Goal: Task Accomplishment & Management: Manage account settings

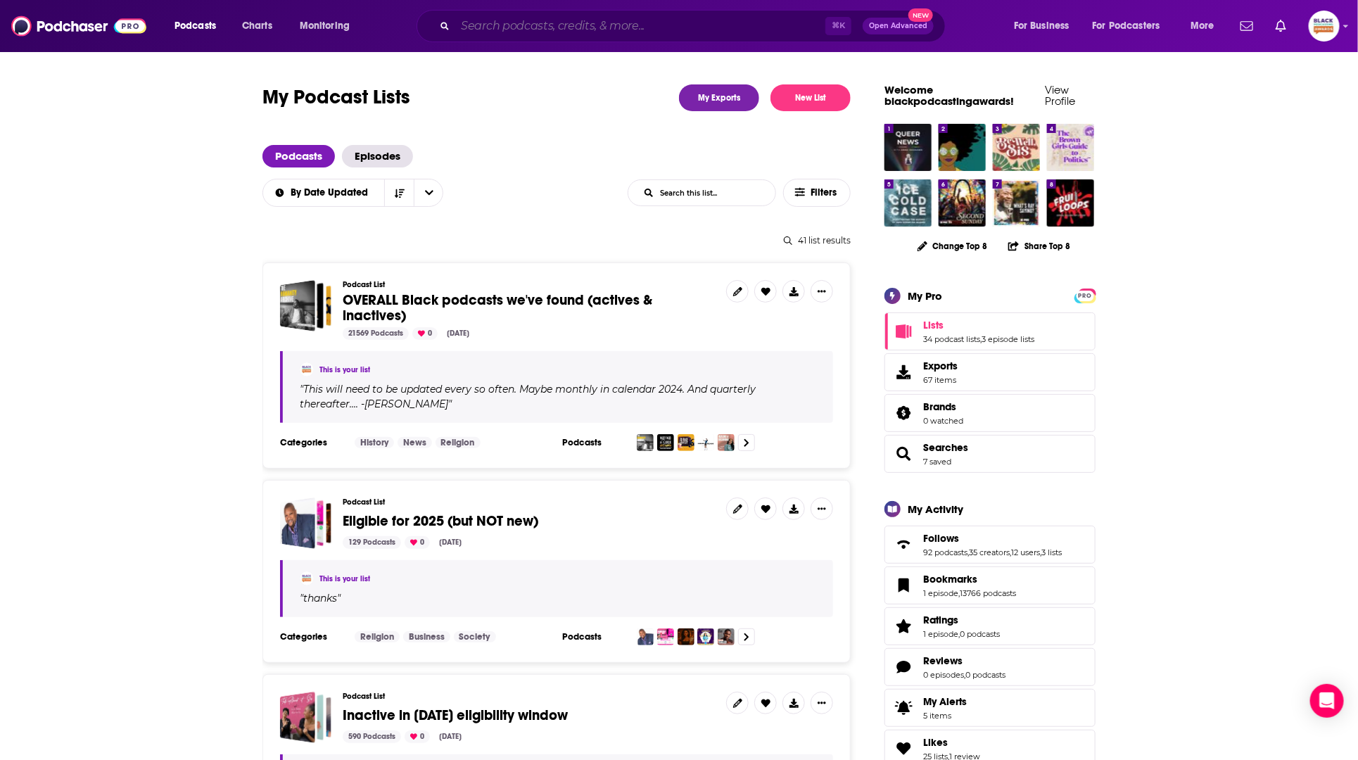
click at [668, 26] on input "Search podcasts, credits, & more..." at bounding box center [640, 26] width 370 height 23
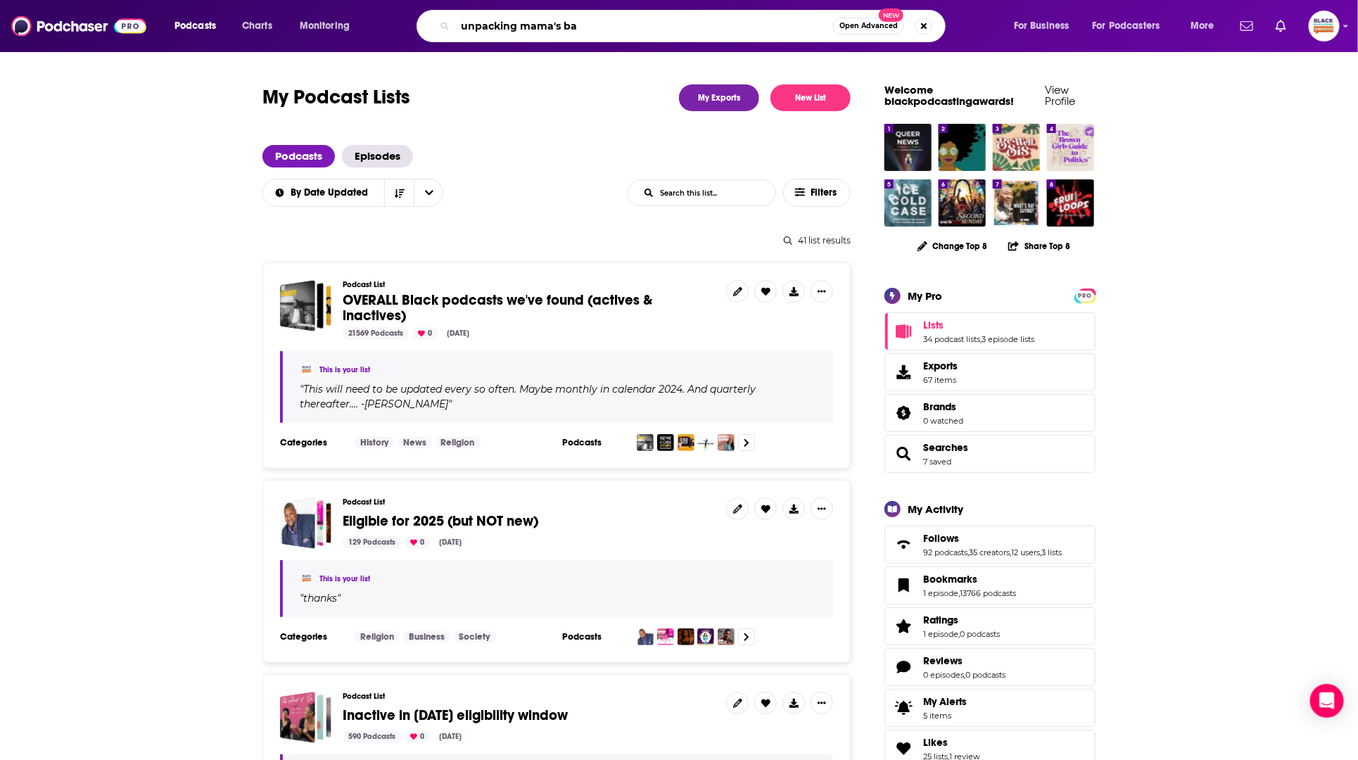
type input "unpacking mama's bag"
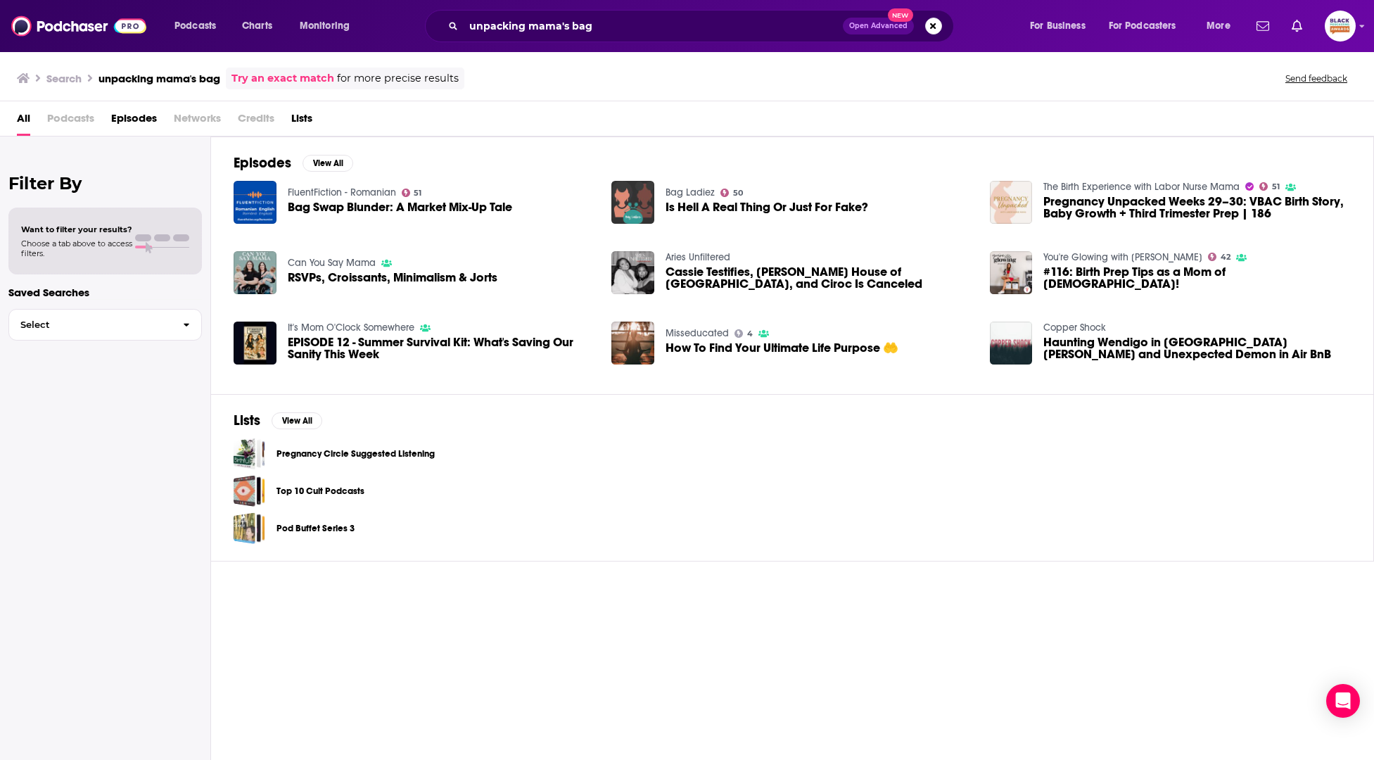
click at [647, 187] on img "Is Hell A Real Thing Or Just For Fake?" at bounding box center [632, 202] width 43 height 43
click at [638, 260] on img "Cassie Testifies, Diddy’s House of Cards Falls, and Ciroc Is Canceled" at bounding box center [632, 272] width 43 height 43
click at [626, 351] on img "How To Find Your Ultimate Life Purpose 🤲" at bounding box center [632, 343] width 43 height 43
click at [249, 340] on img "EPISODE 12 - Summer Survival Kit: What's Saving Our Sanity This Week" at bounding box center [255, 343] width 43 height 43
click at [653, 25] on input "unpacking mama's bag" at bounding box center [653, 26] width 379 height 23
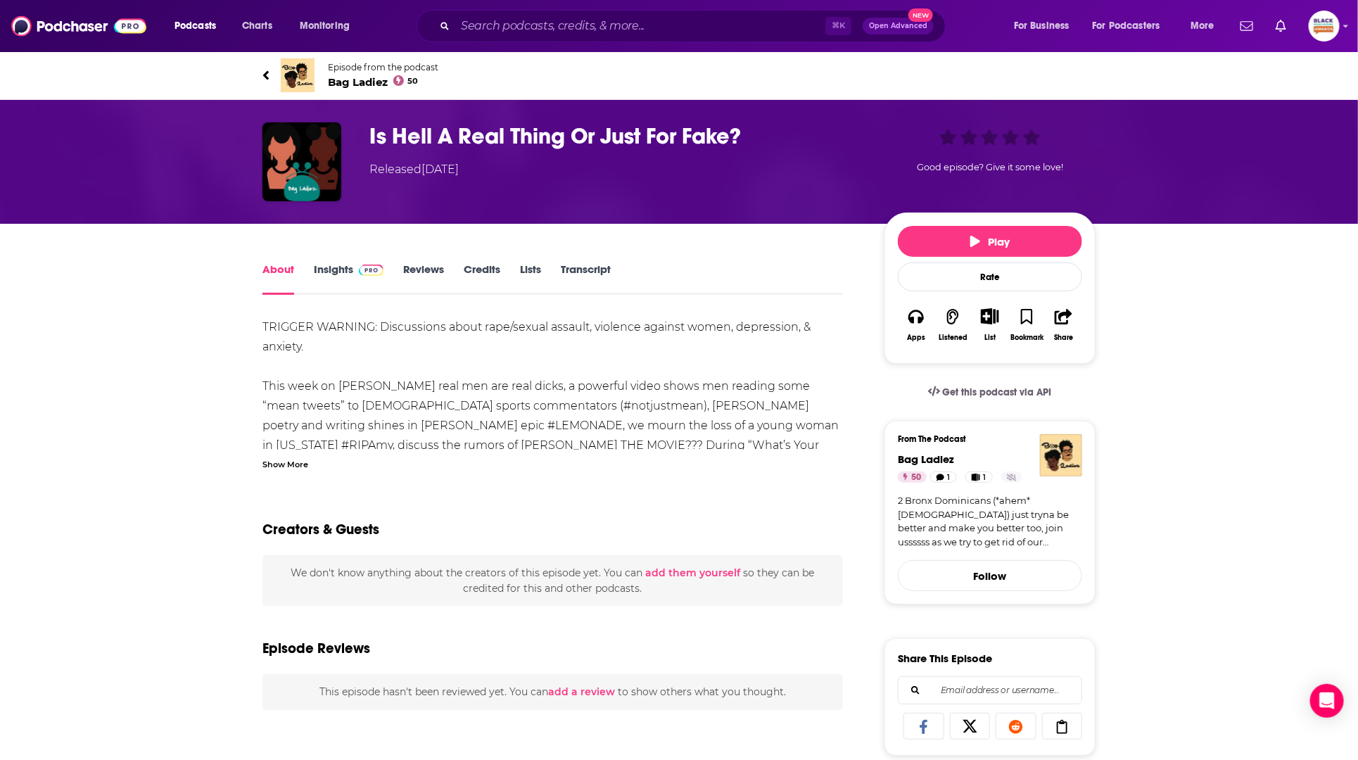
click at [300, 55] on div "Episode from the podcast Bag Ladiez 50 Next Episode" at bounding box center [678, 75] width 833 height 56
click at [295, 68] on img at bounding box center [298, 75] width 34 height 34
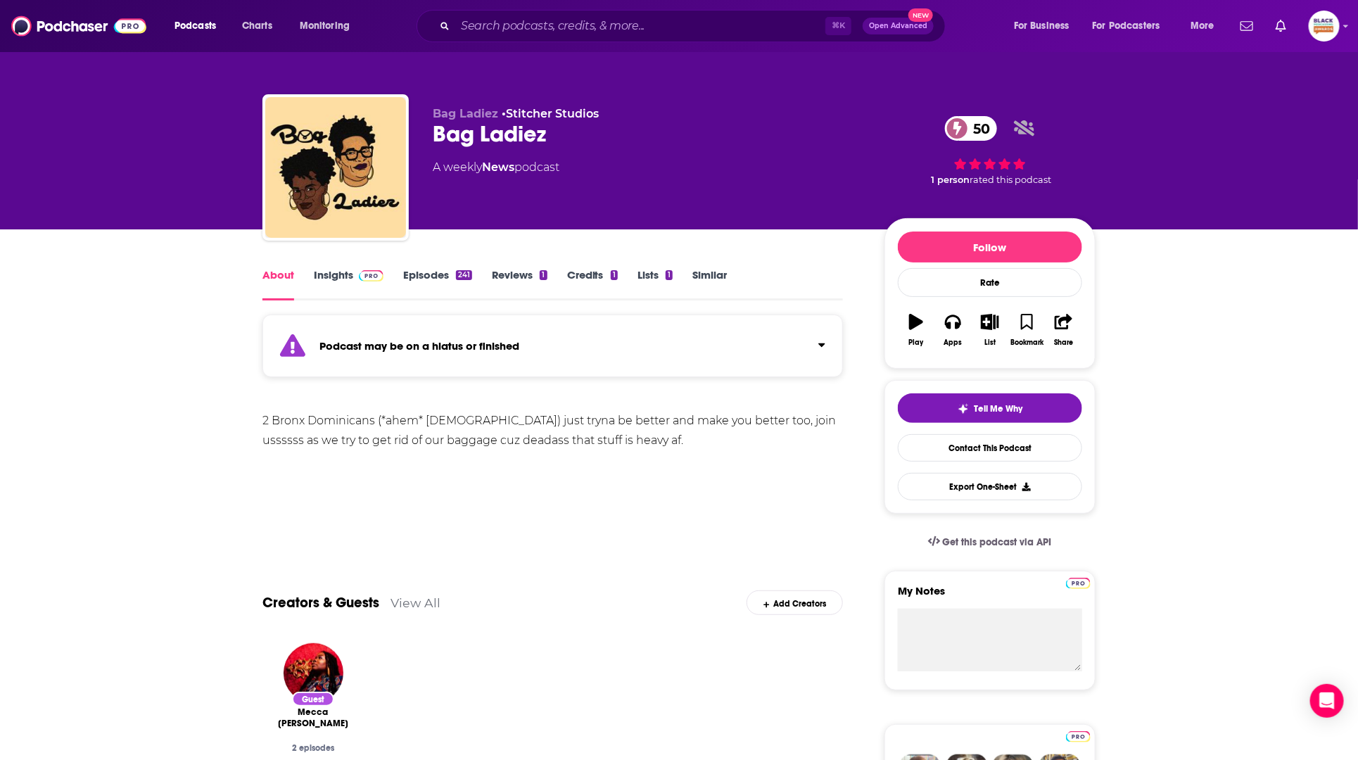
click at [643, 366] on div "Podcast may be on a hiatus or finished" at bounding box center [552, 346] width 581 height 63
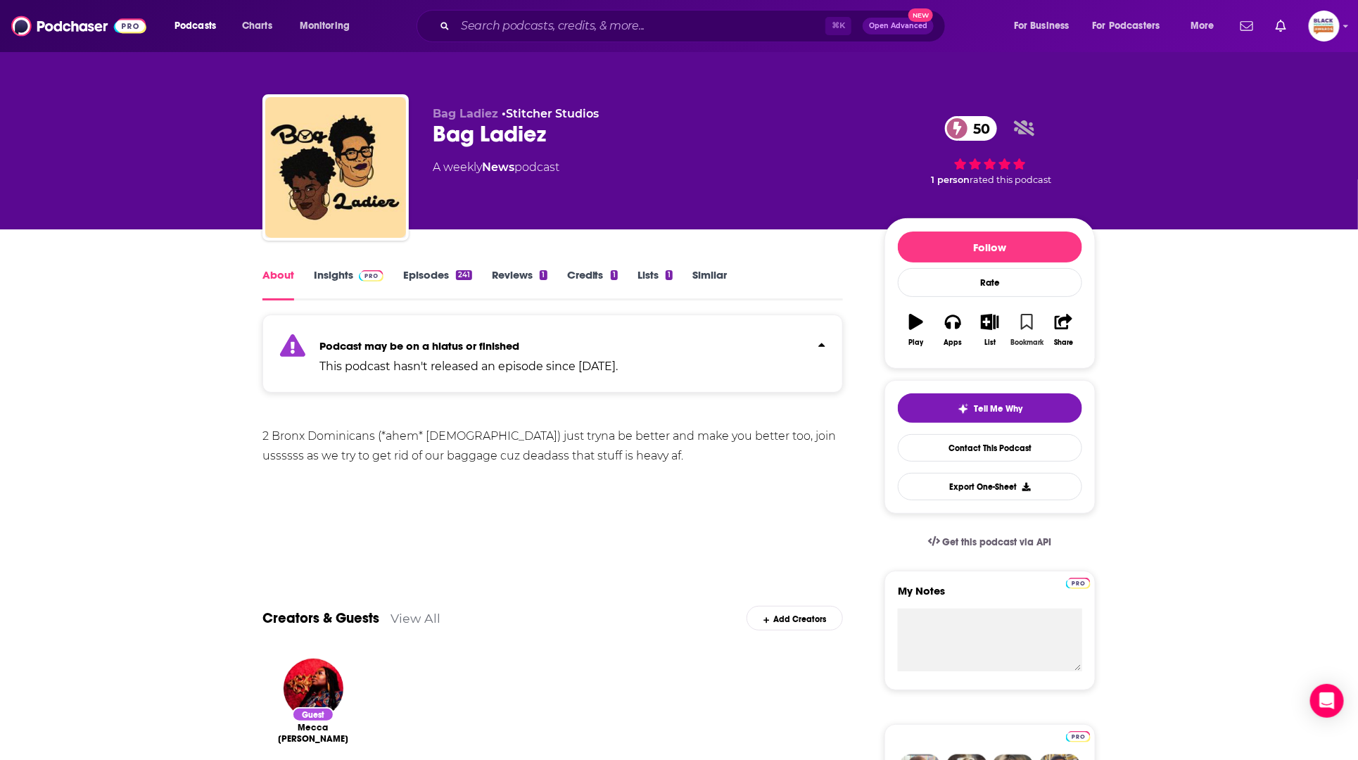
click at [1032, 325] on icon "button" at bounding box center [1027, 321] width 12 height 15
click at [995, 324] on icon "button" at bounding box center [990, 321] width 18 height 15
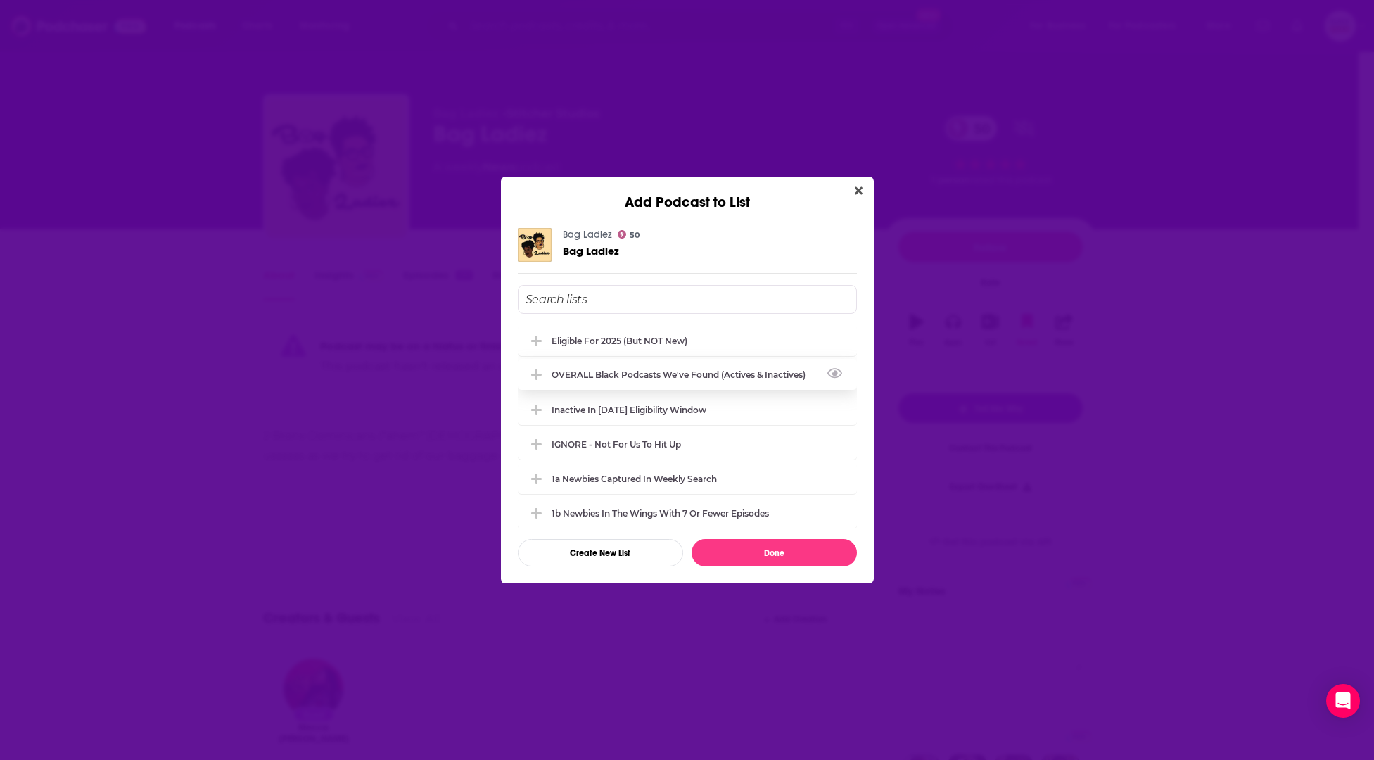
click at [661, 363] on div "OVERALL Black podcasts we've found (actives & inactives)" at bounding box center [687, 374] width 339 height 31
click at [700, 410] on div "Inactive in [DATE] eligibility window" at bounding box center [633, 409] width 163 height 11
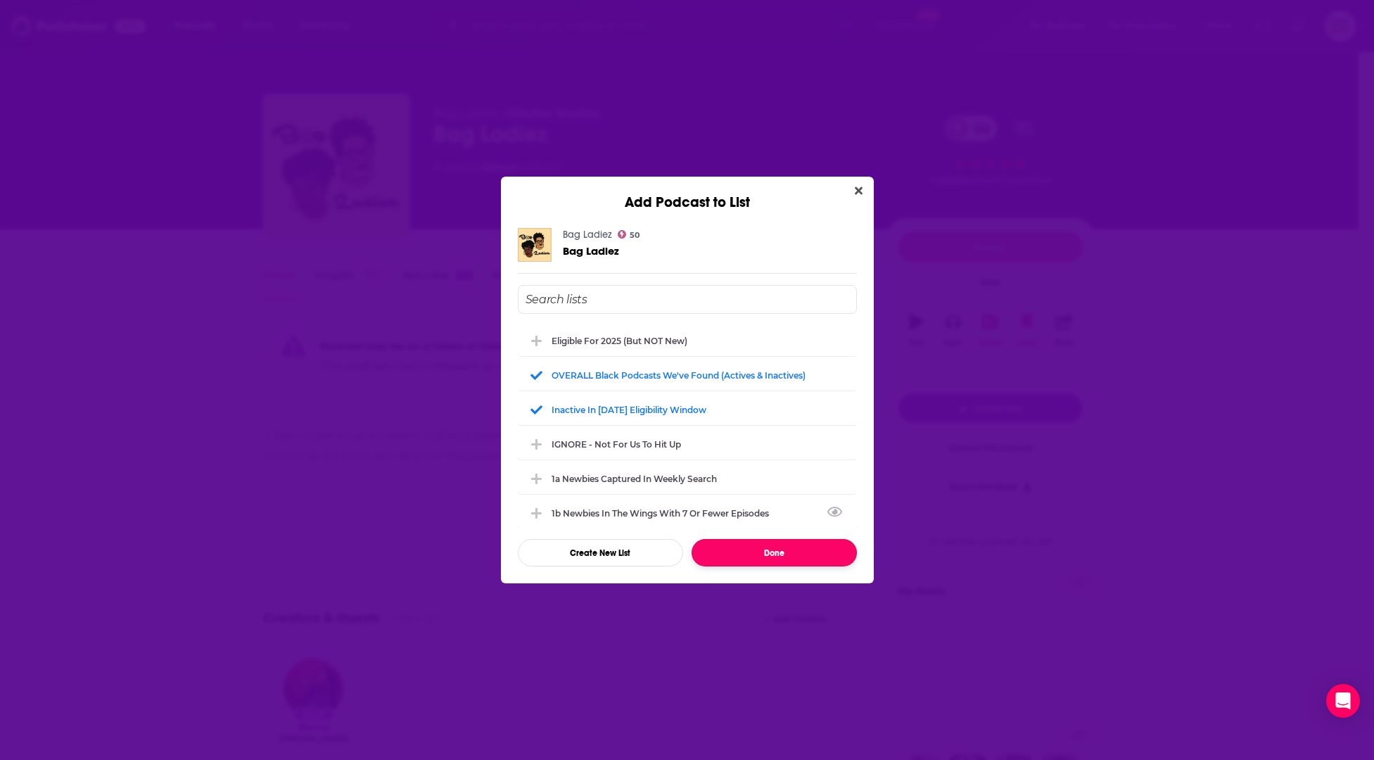
click at [778, 557] on button "Done" at bounding box center [774, 552] width 165 height 27
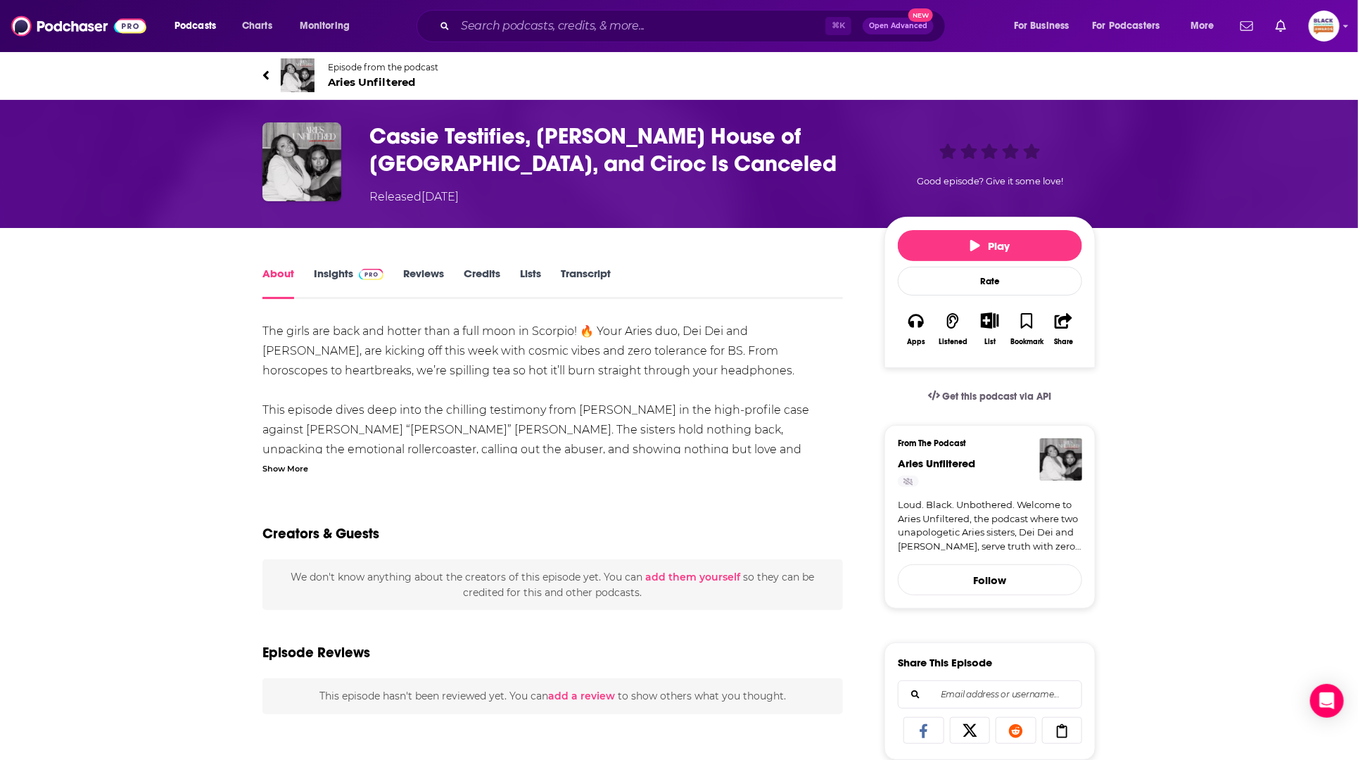
click at [290, 66] on img at bounding box center [298, 75] width 34 height 34
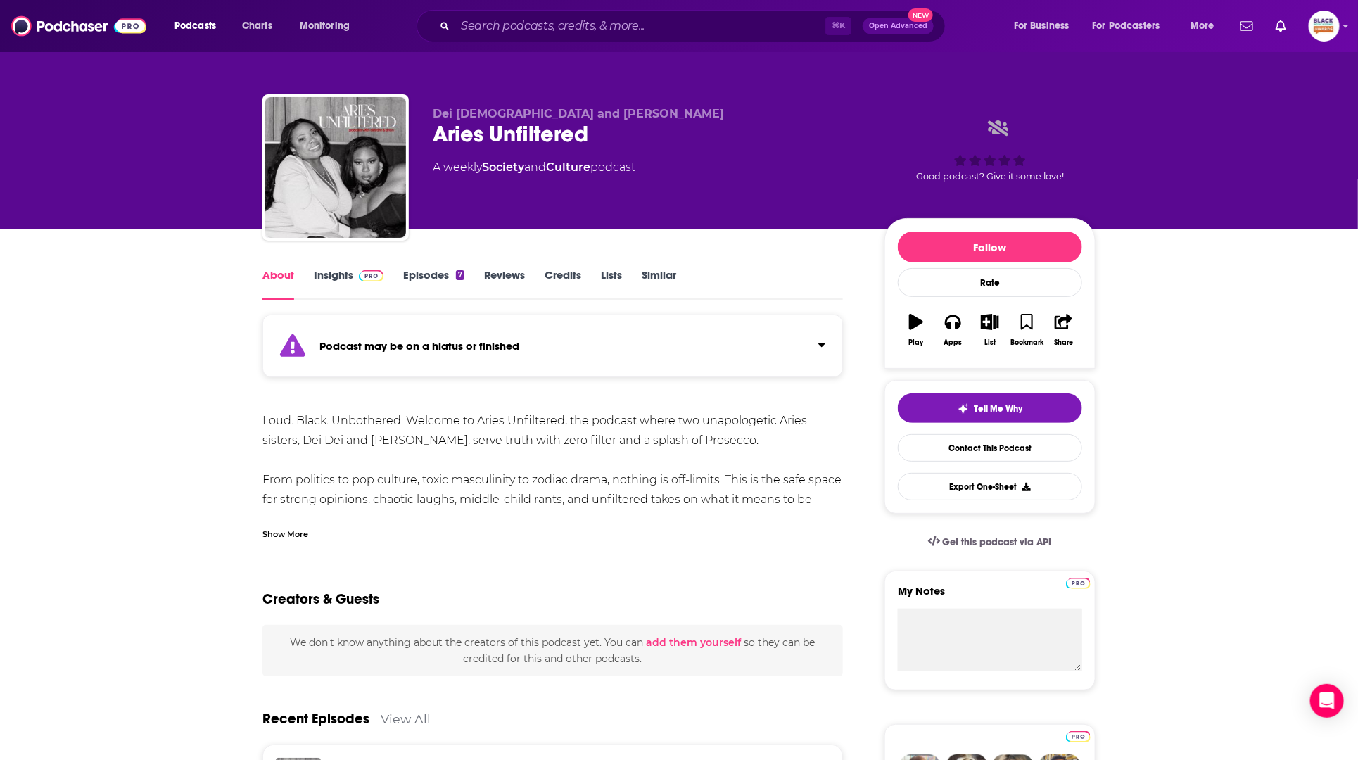
click at [621, 345] on div "Podcast may be on a hiatus or finished" at bounding box center [552, 346] width 581 height 63
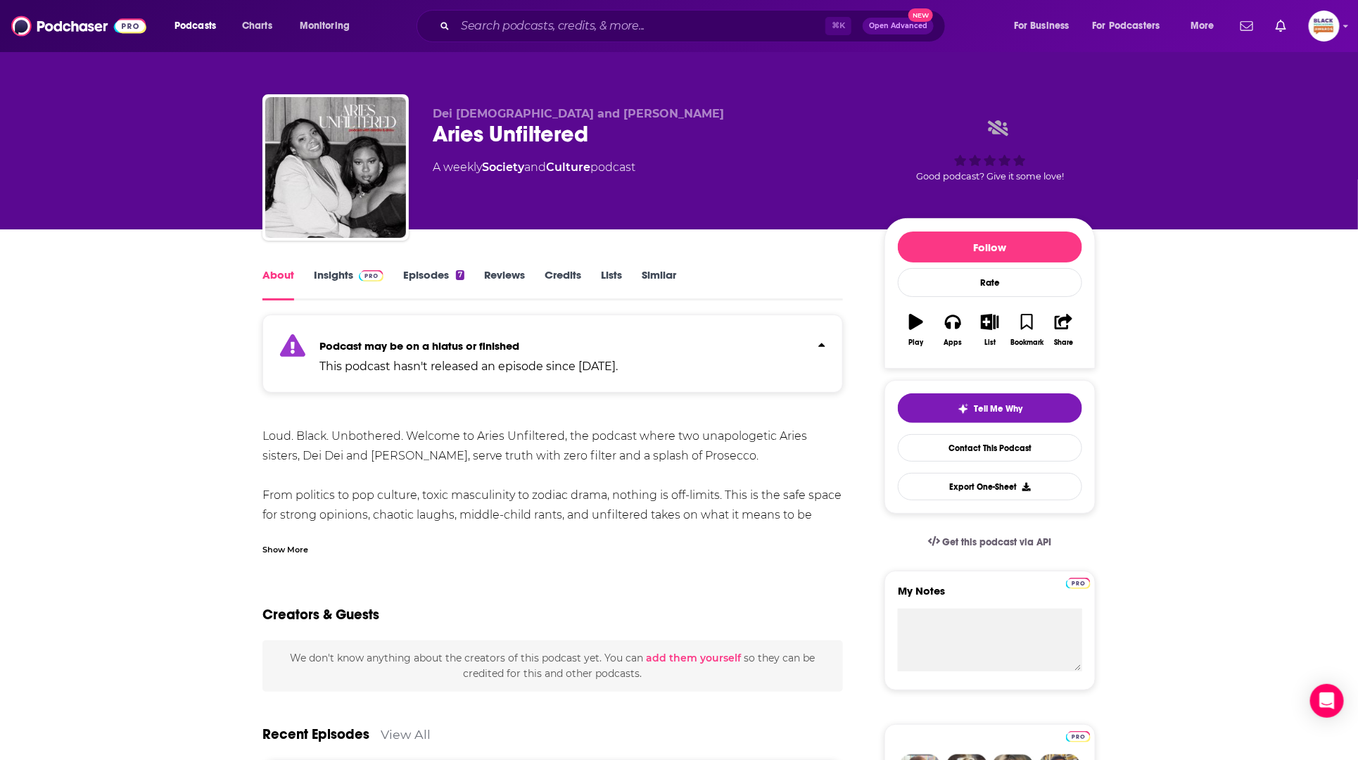
click at [447, 279] on link "Episodes 7" at bounding box center [433, 284] width 61 height 32
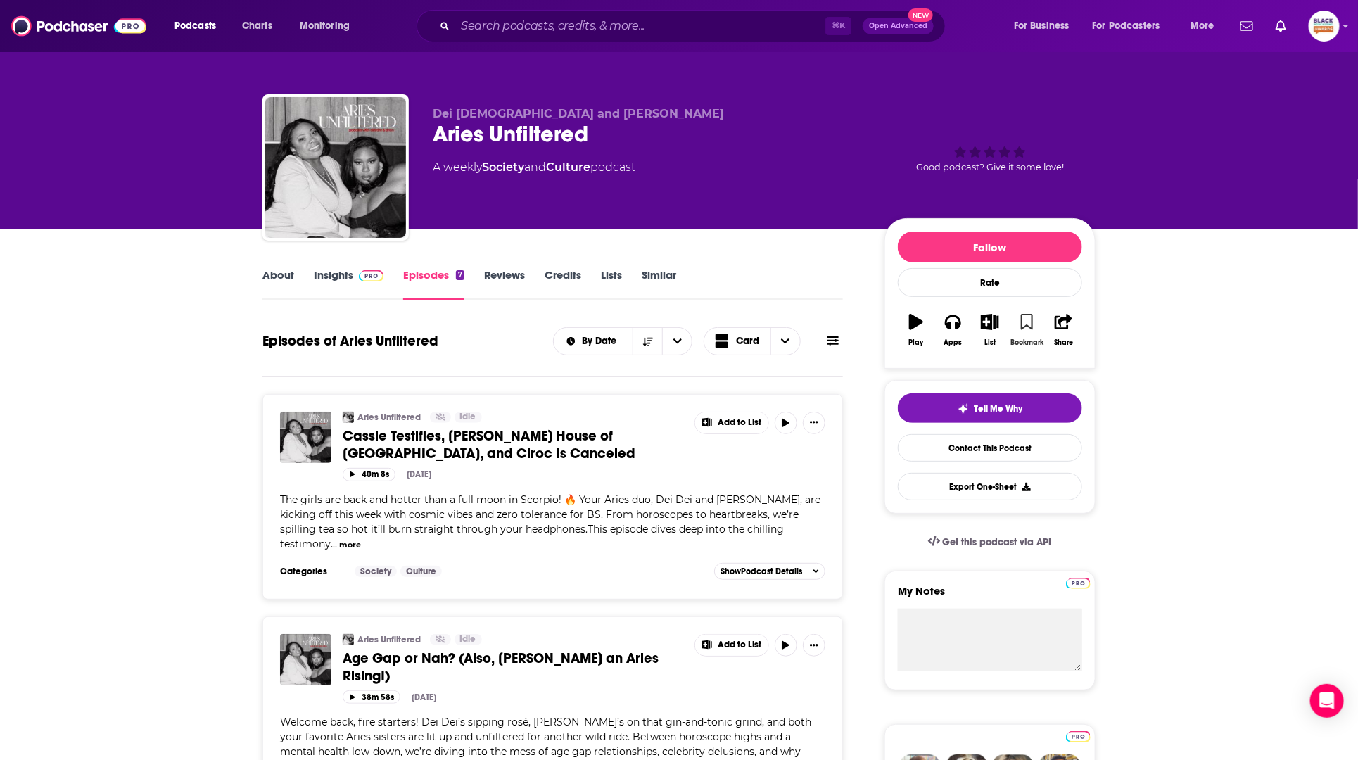
click at [1028, 328] on icon "button" at bounding box center [1027, 321] width 12 height 15
click at [995, 324] on icon "button" at bounding box center [991, 321] width 18 height 15
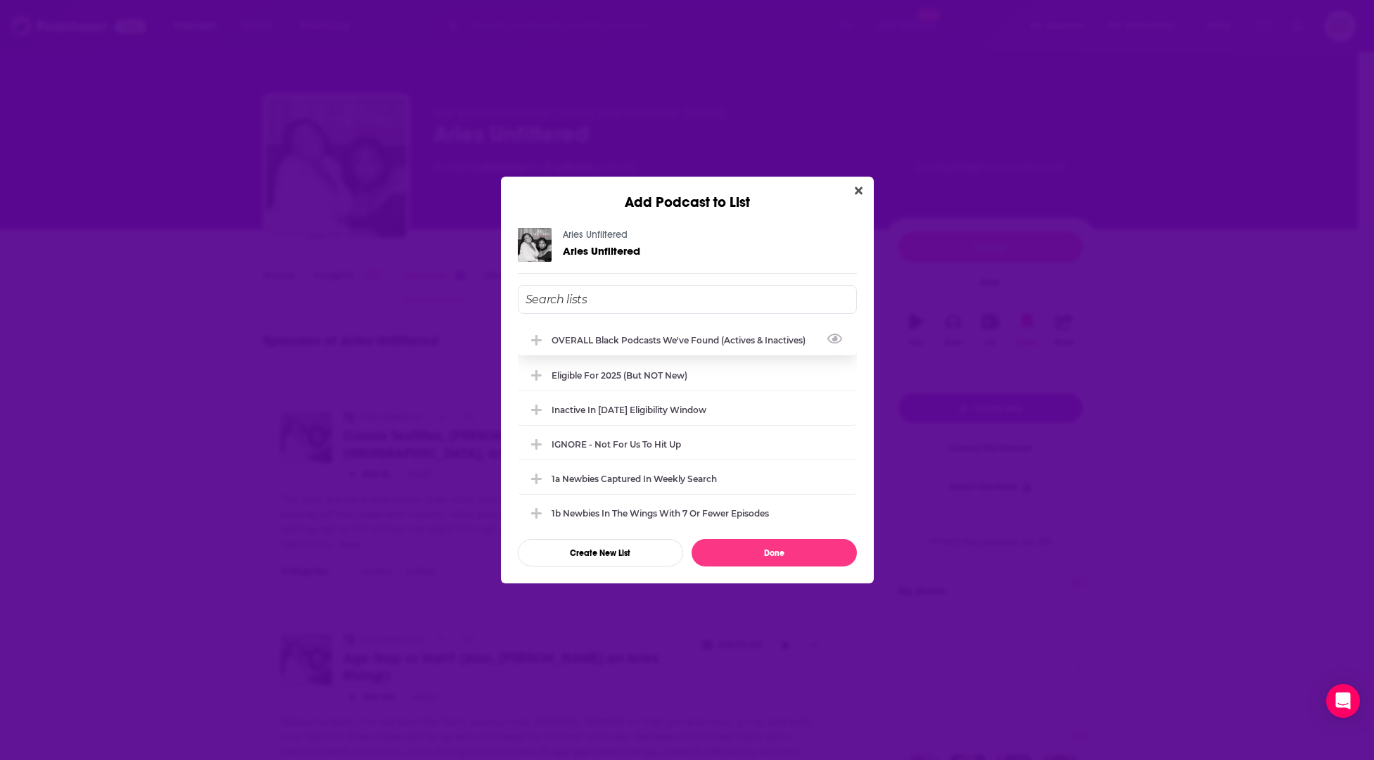
click at [723, 335] on div "OVERALL Black podcasts we've found (actives & inactives)" at bounding box center [683, 340] width 262 height 11
click at [690, 370] on div "Eligible for 2025 (but NOT new)" at bounding box center [624, 374] width 144 height 11
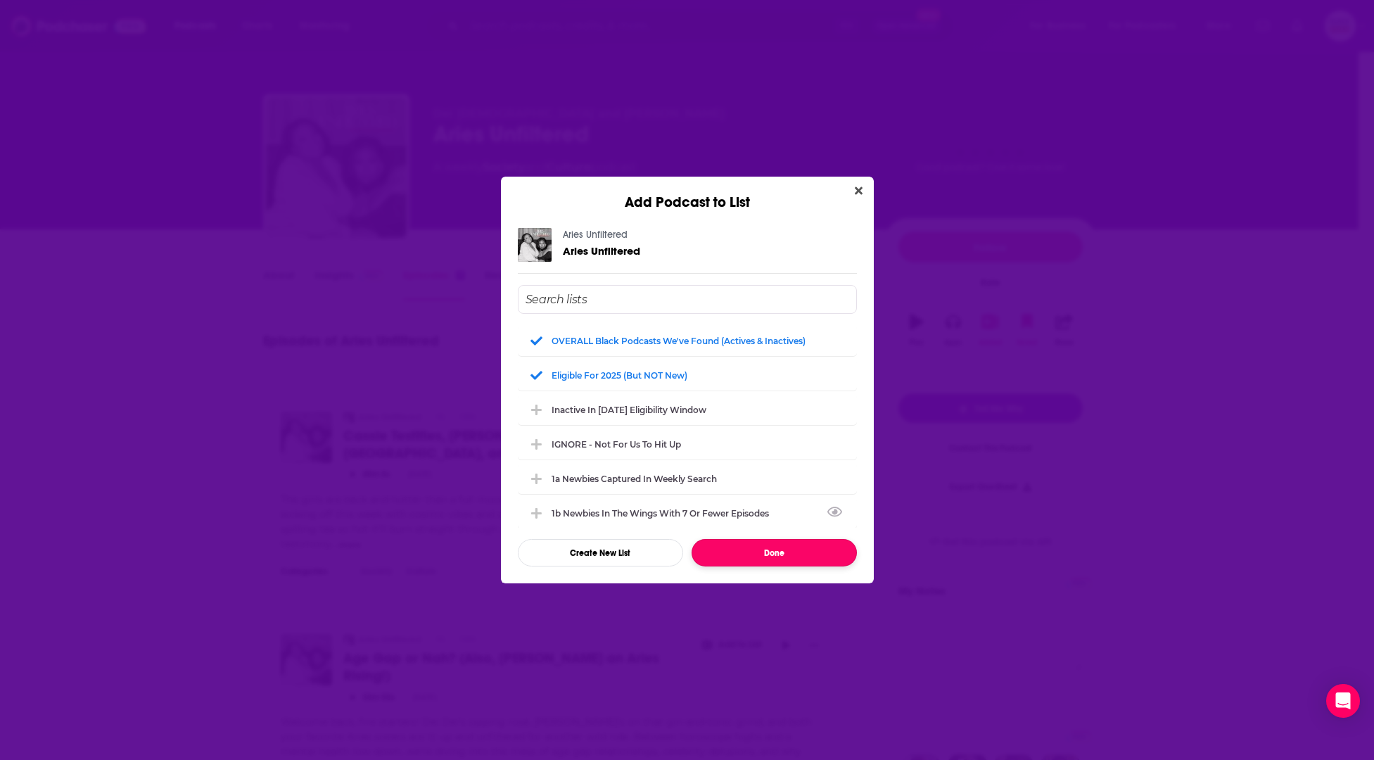
click at [794, 550] on button "Done" at bounding box center [774, 552] width 165 height 27
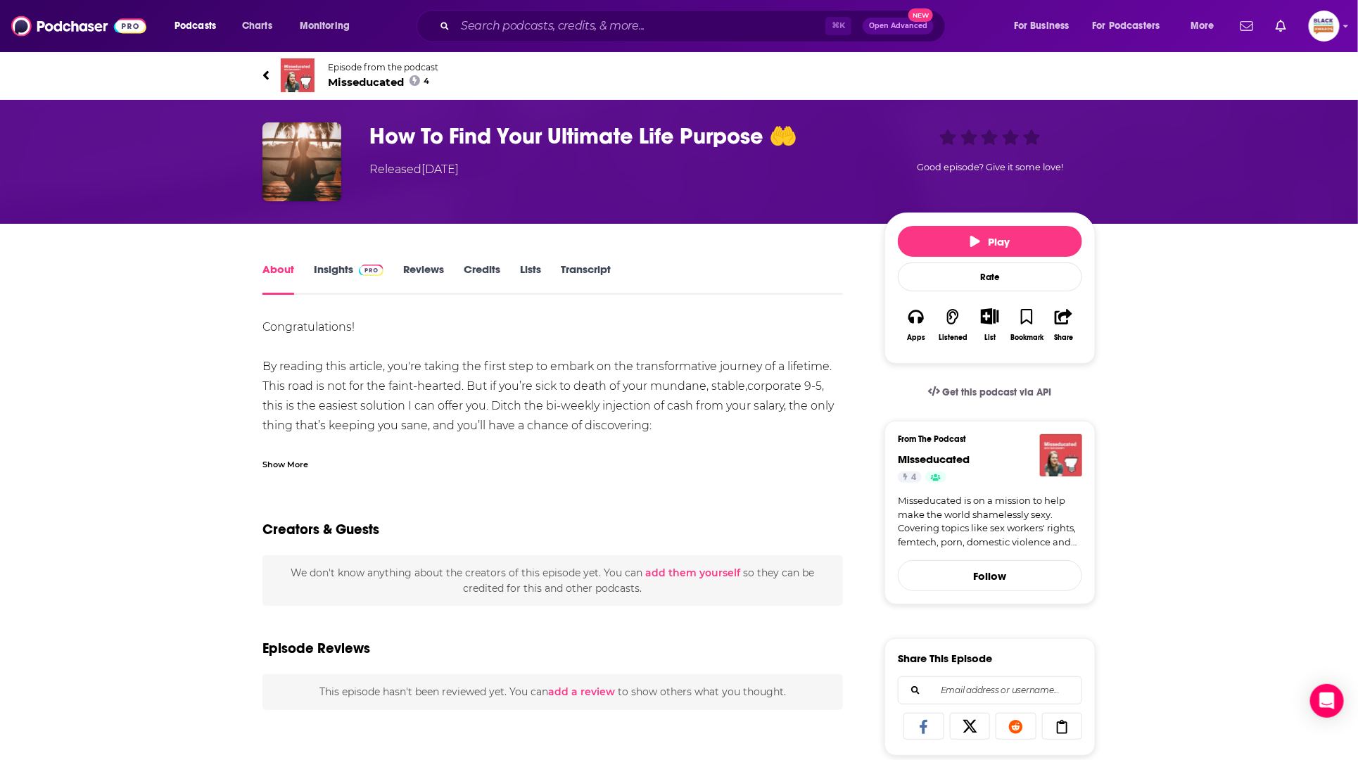
click at [300, 75] on img at bounding box center [298, 75] width 34 height 34
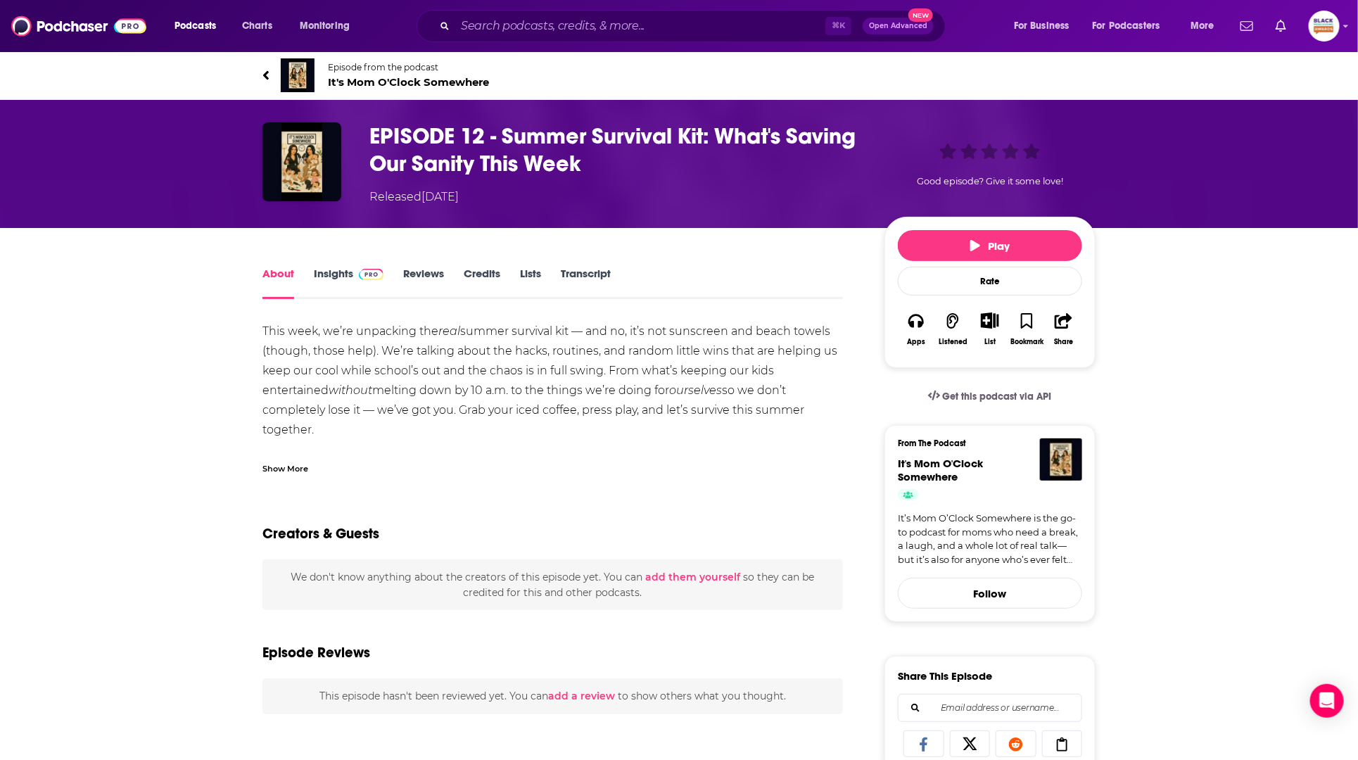
click at [302, 76] on img at bounding box center [298, 75] width 34 height 34
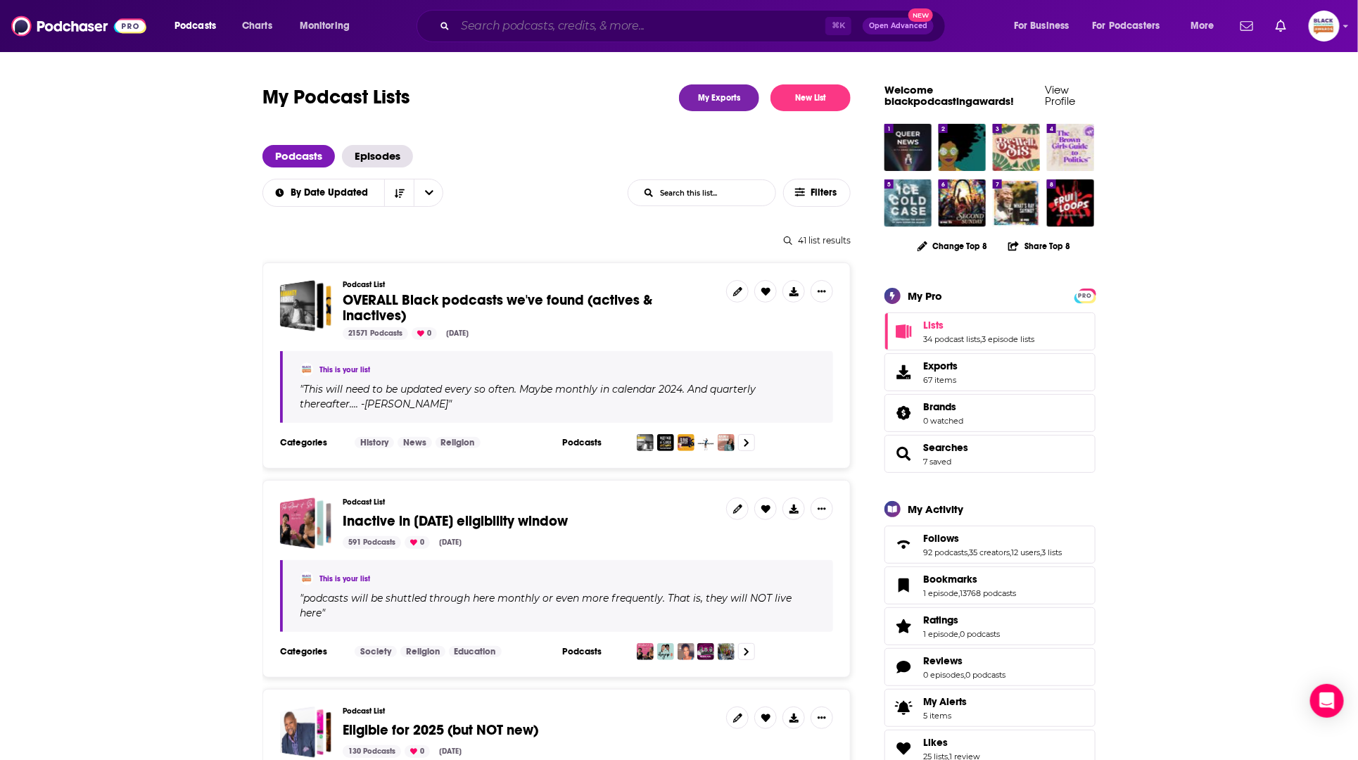
click at [595, 25] on input "Search podcasts, credits, & more..." at bounding box center [640, 26] width 370 height 23
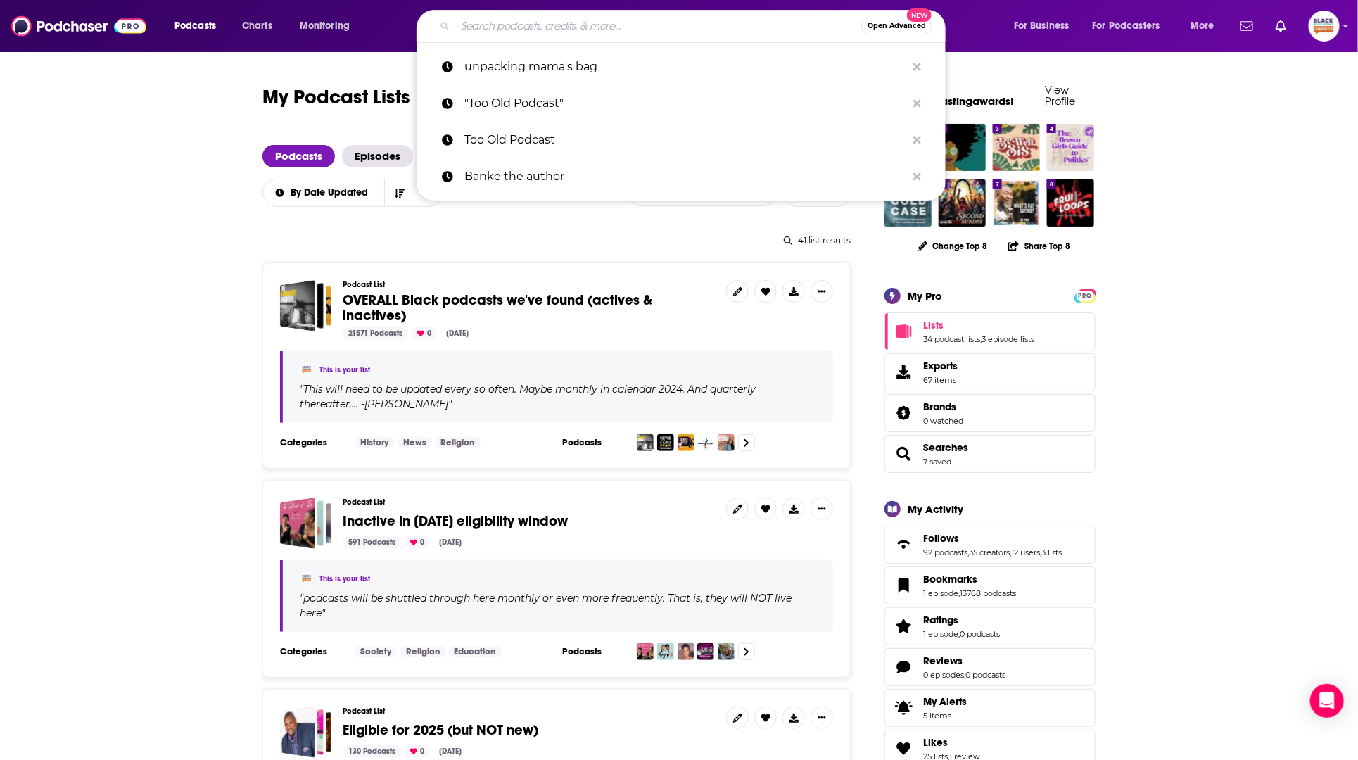
paste input "Online Marketing Secrets Podcast"
type input "Online Marketing Secrets Podcast"
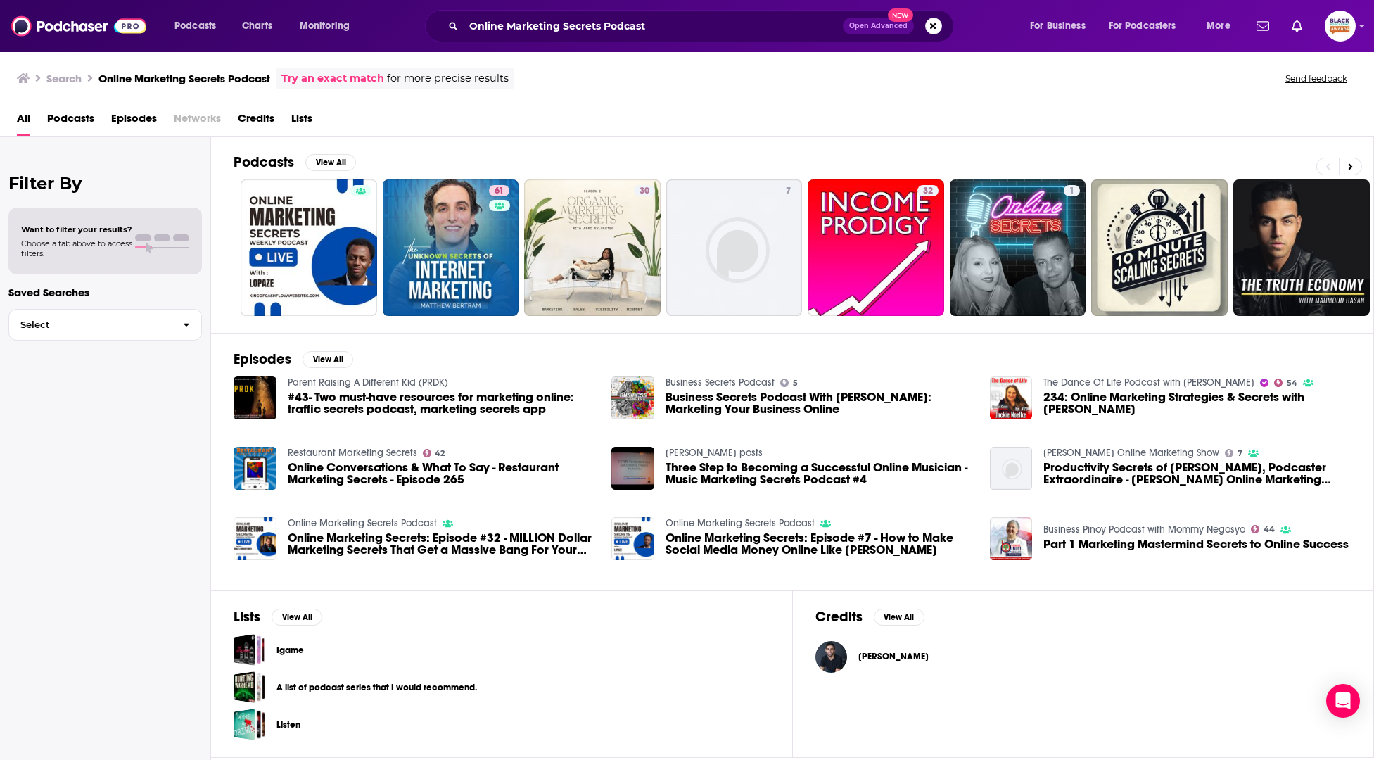
click at [349, 80] on link "Try an exact match" at bounding box center [332, 78] width 103 height 16
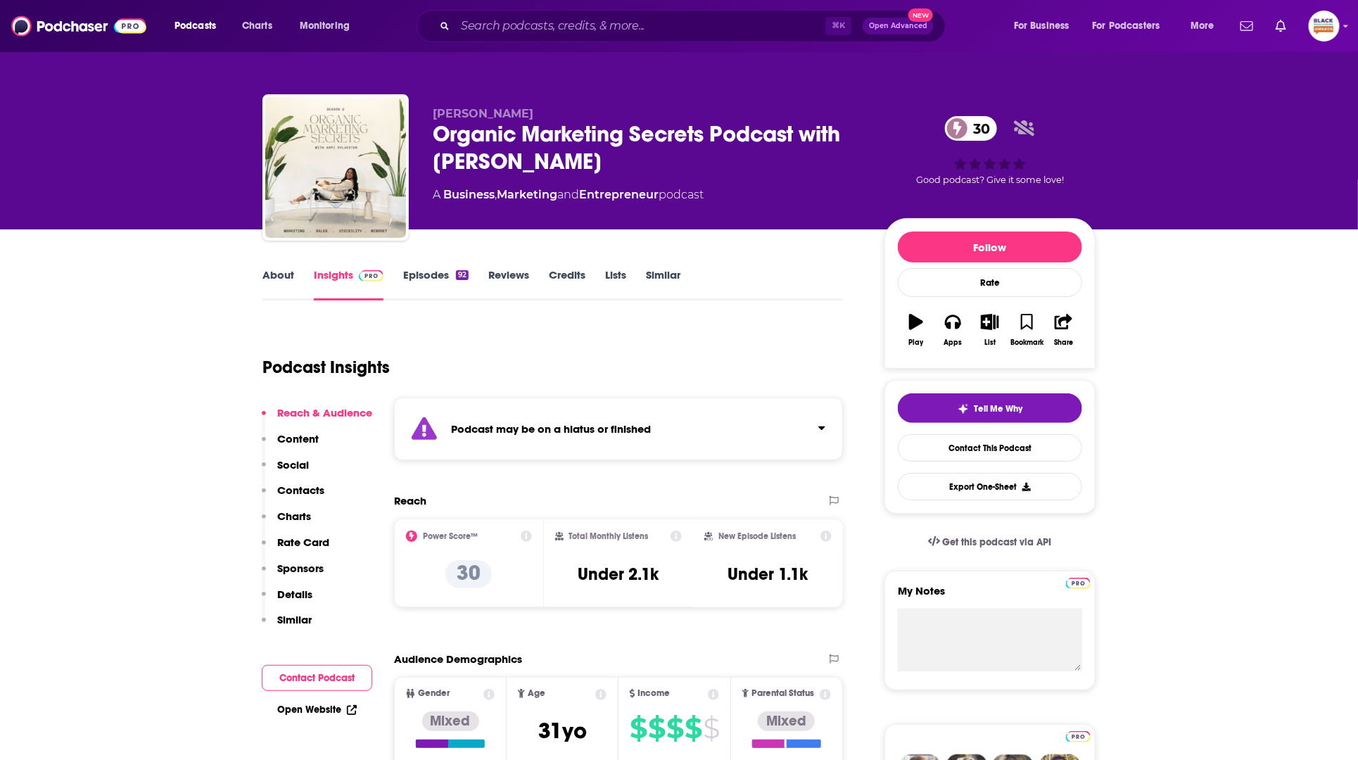
click at [623, 407] on div "Podcast may be on a hiatus or finished" at bounding box center [618, 429] width 449 height 63
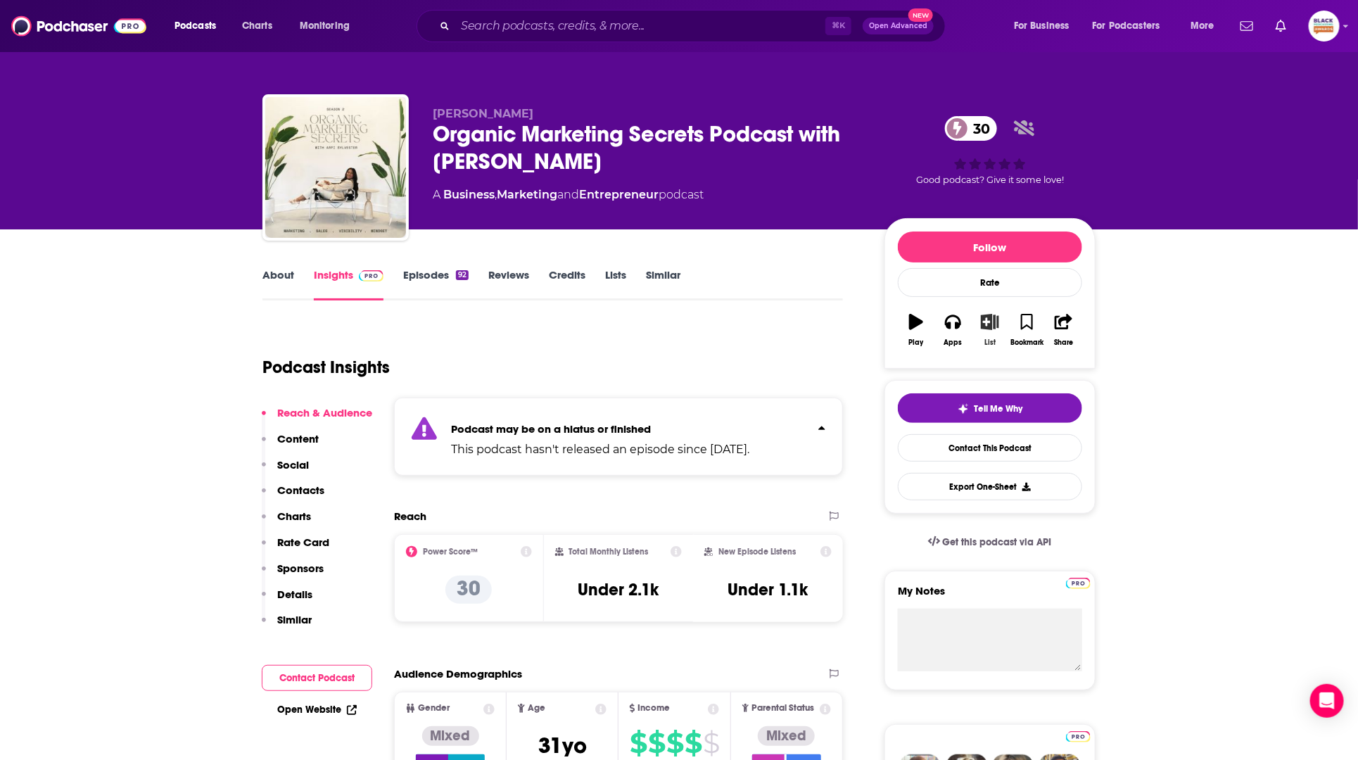
click at [990, 324] on icon "button" at bounding box center [991, 321] width 18 height 15
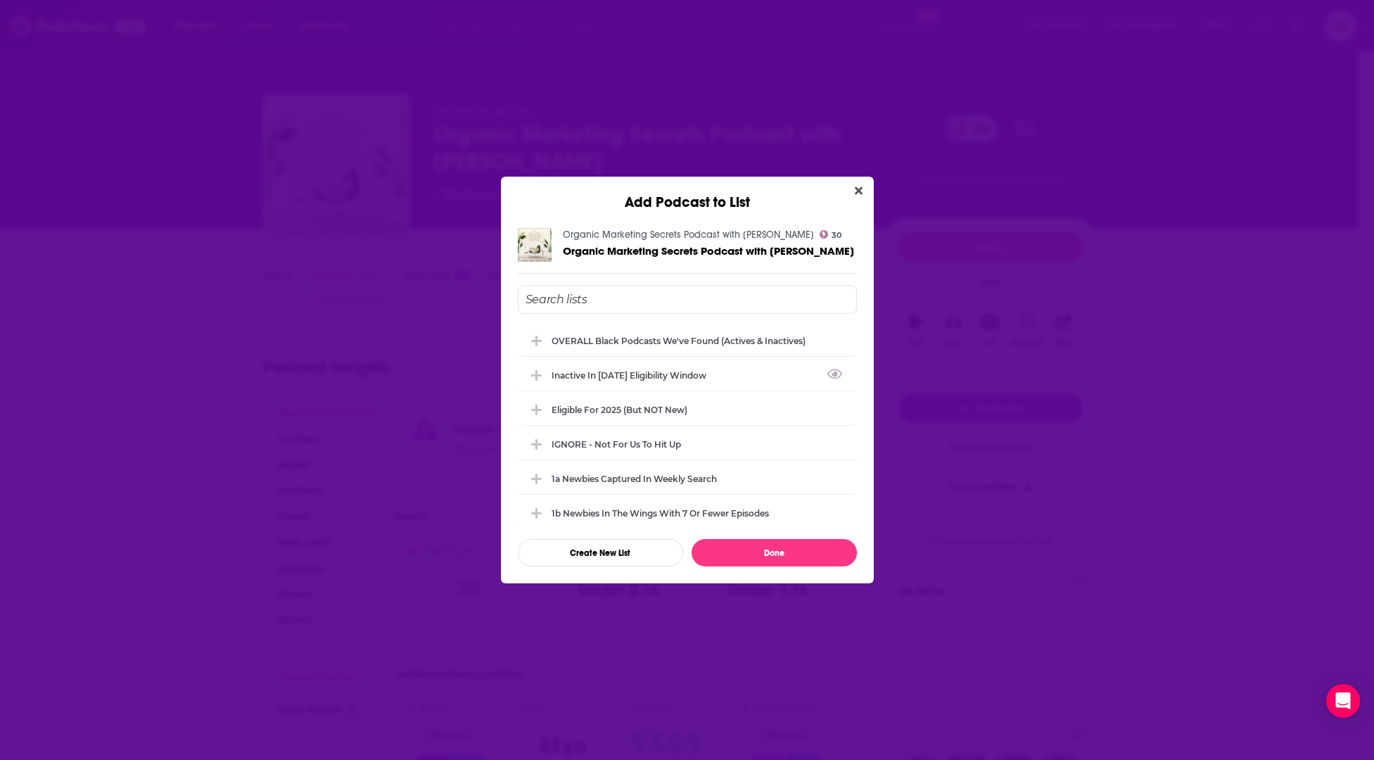
click at [618, 373] on div "Inactive in [DATE] eligibility window" at bounding box center [633, 375] width 163 height 11
click at [604, 376] on div "Inactive in [DATE] eligibility window" at bounding box center [633, 374] width 163 height 11
click at [598, 305] on input "Add Podcast To List" at bounding box center [687, 299] width 339 height 29
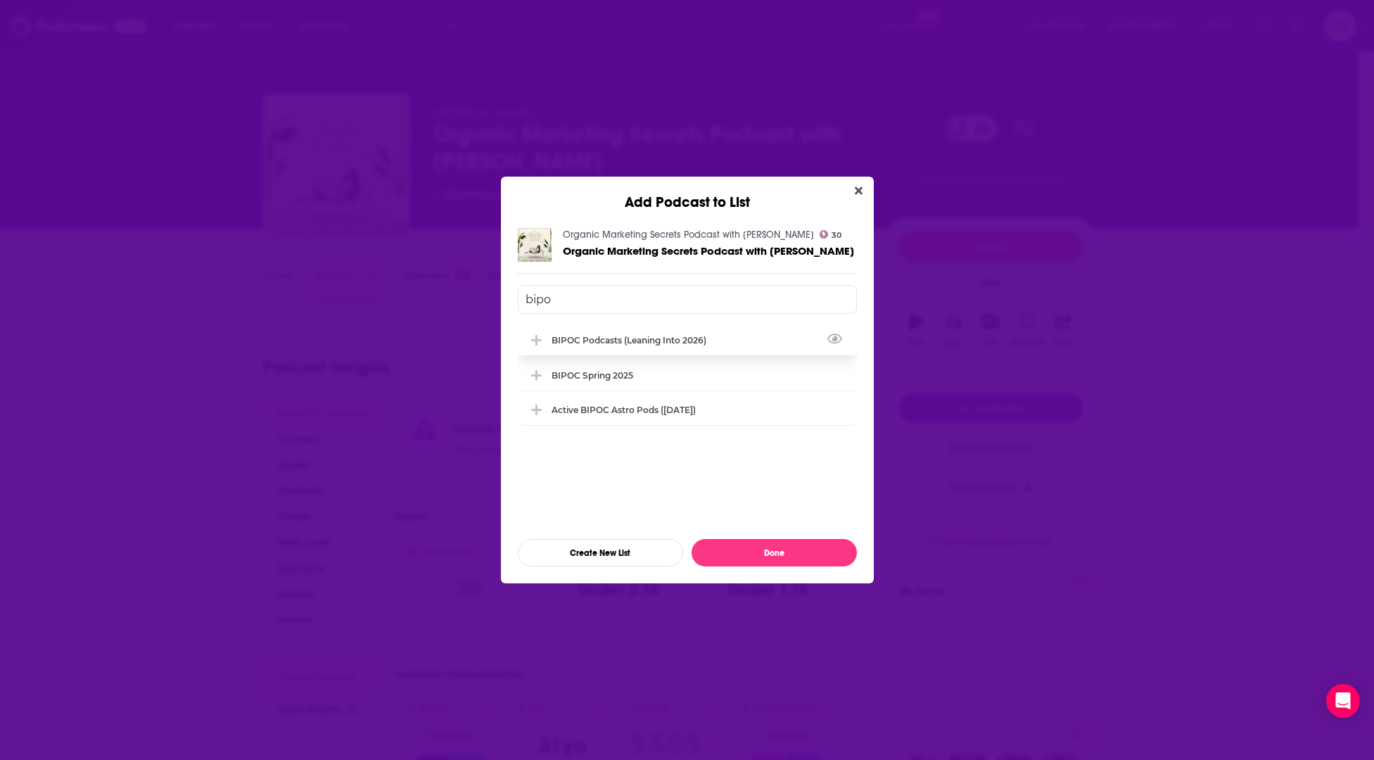
click at [614, 337] on div "BIPOC podcasts (leaning into 2026)" at bounding box center [633, 340] width 163 height 11
type input "bipo"
click at [791, 551] on button "Done" at bounding box center [774, 552] width 165 height 27
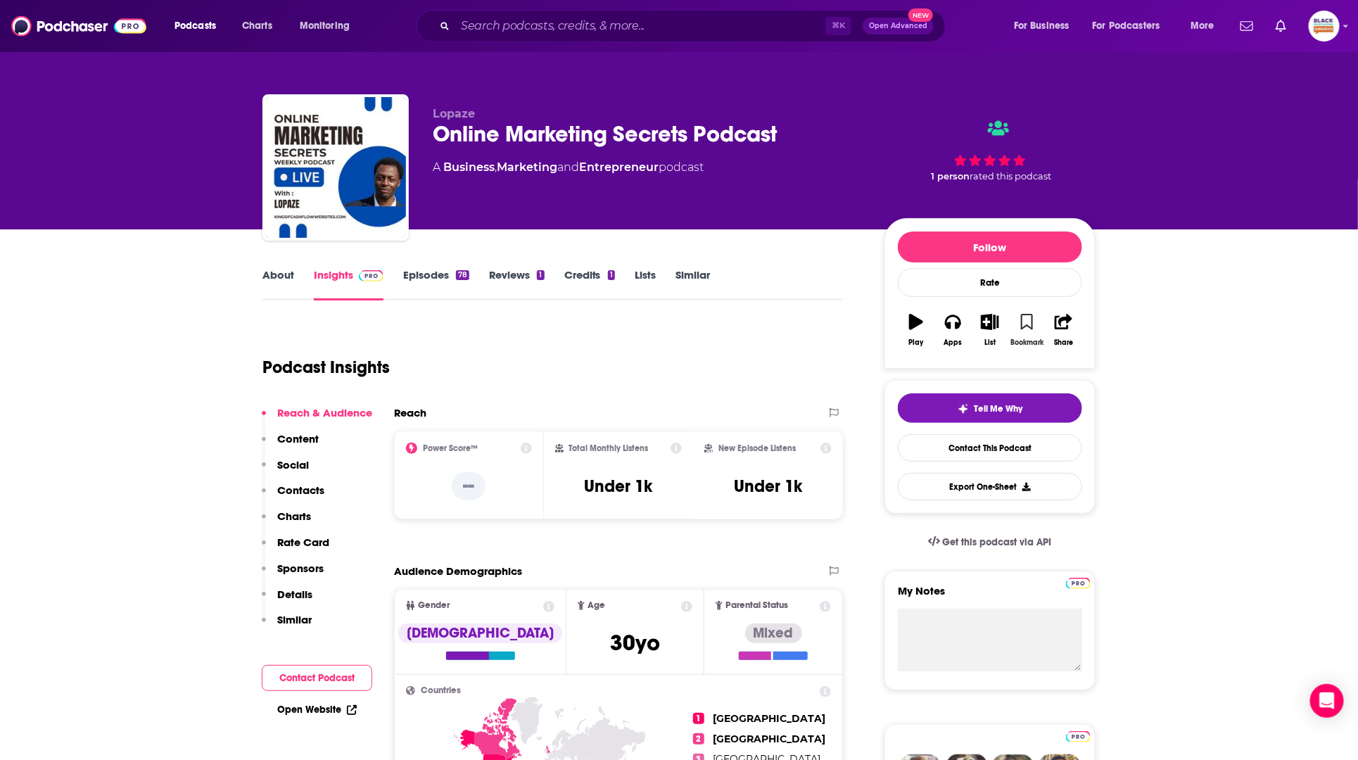
click at [1025, 321] on icon "button" at bounding box center [1027, 321] width 12 height 15
click at [987, 330] on button "List" at bounding box center [990, 330] width 37 height 51
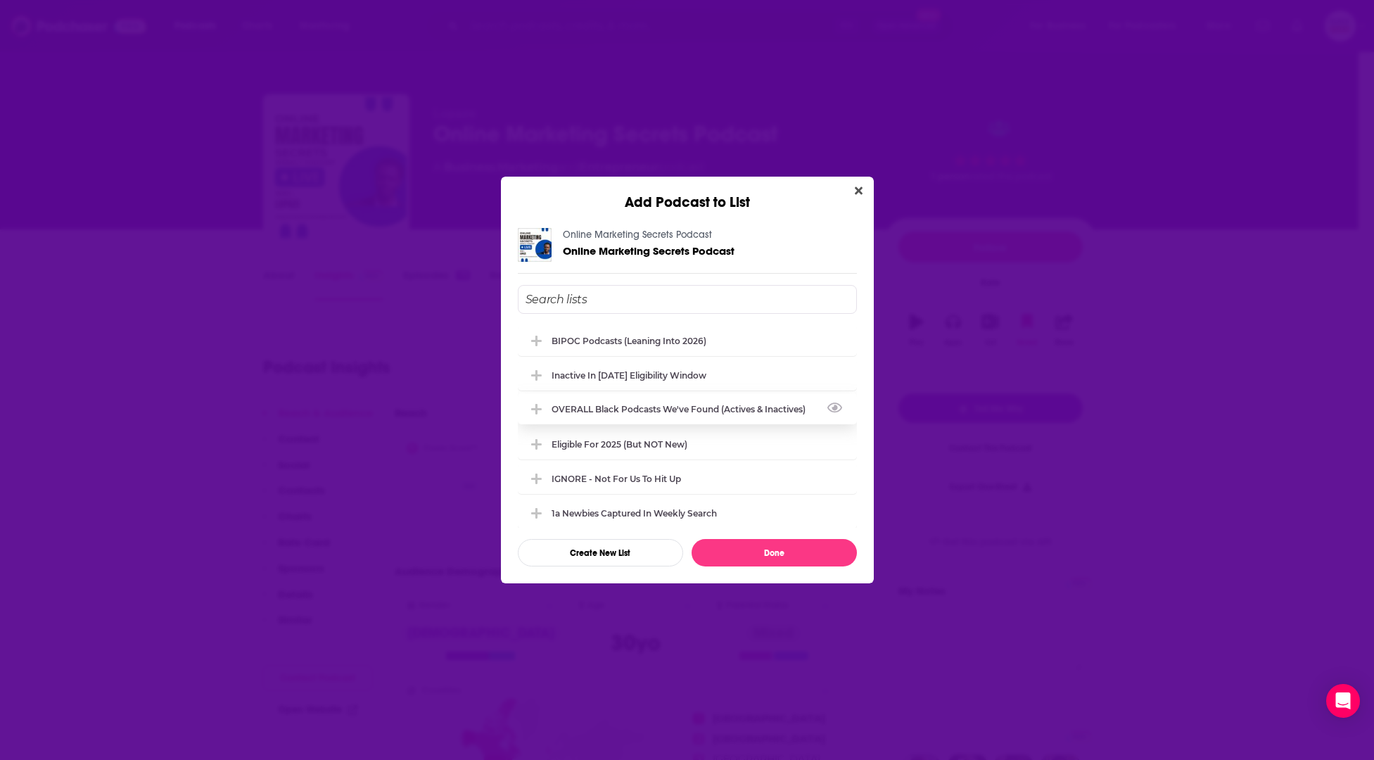
click at [638, 400] on div "OVERALL Black podcasts we've found (actives & inactives)" at bounding box center [687, 408] width 339 height 31
click at [628, 509] on div "1a Newbies captured in weekly search" at bounding box center [639, 512] width 174 height 11
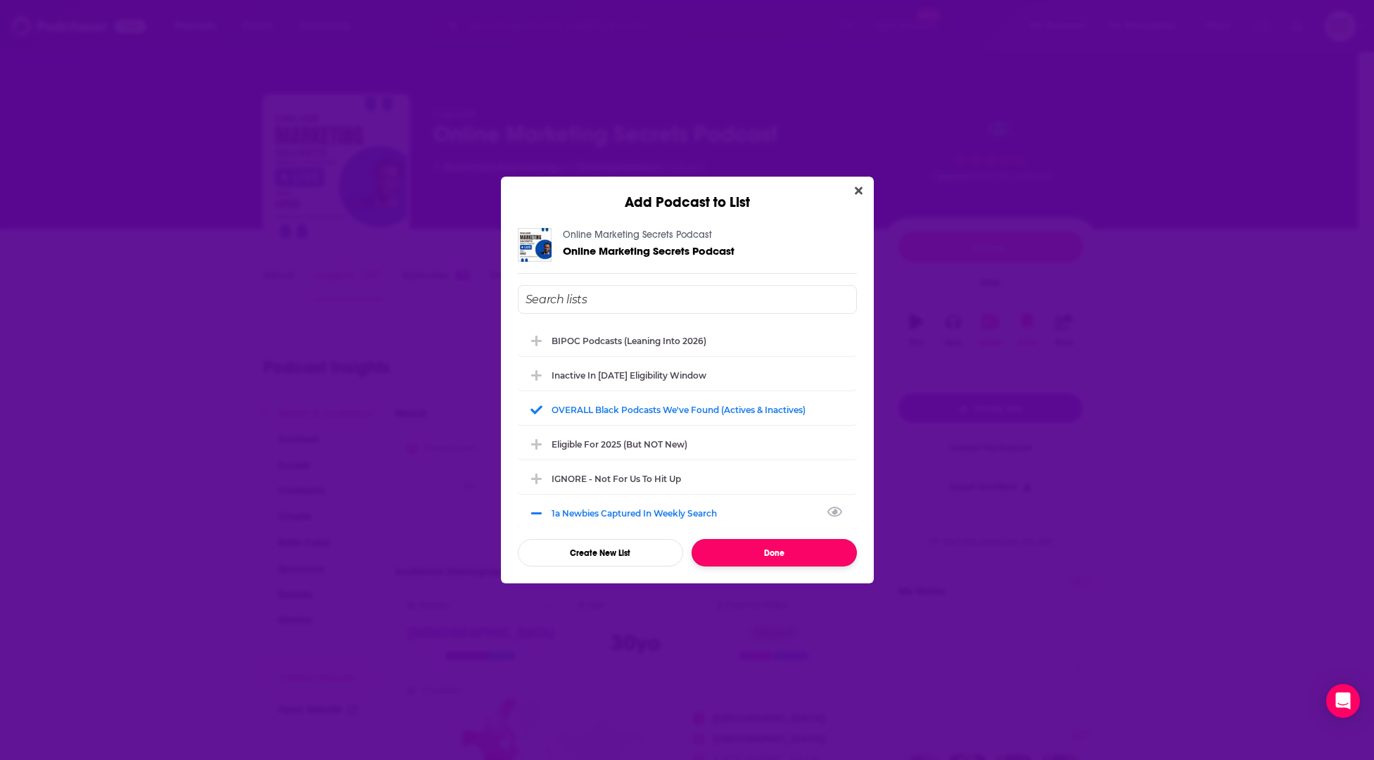
click at [782, 548] on button "Done" at bounding box center [774, 552] width 165 height 27
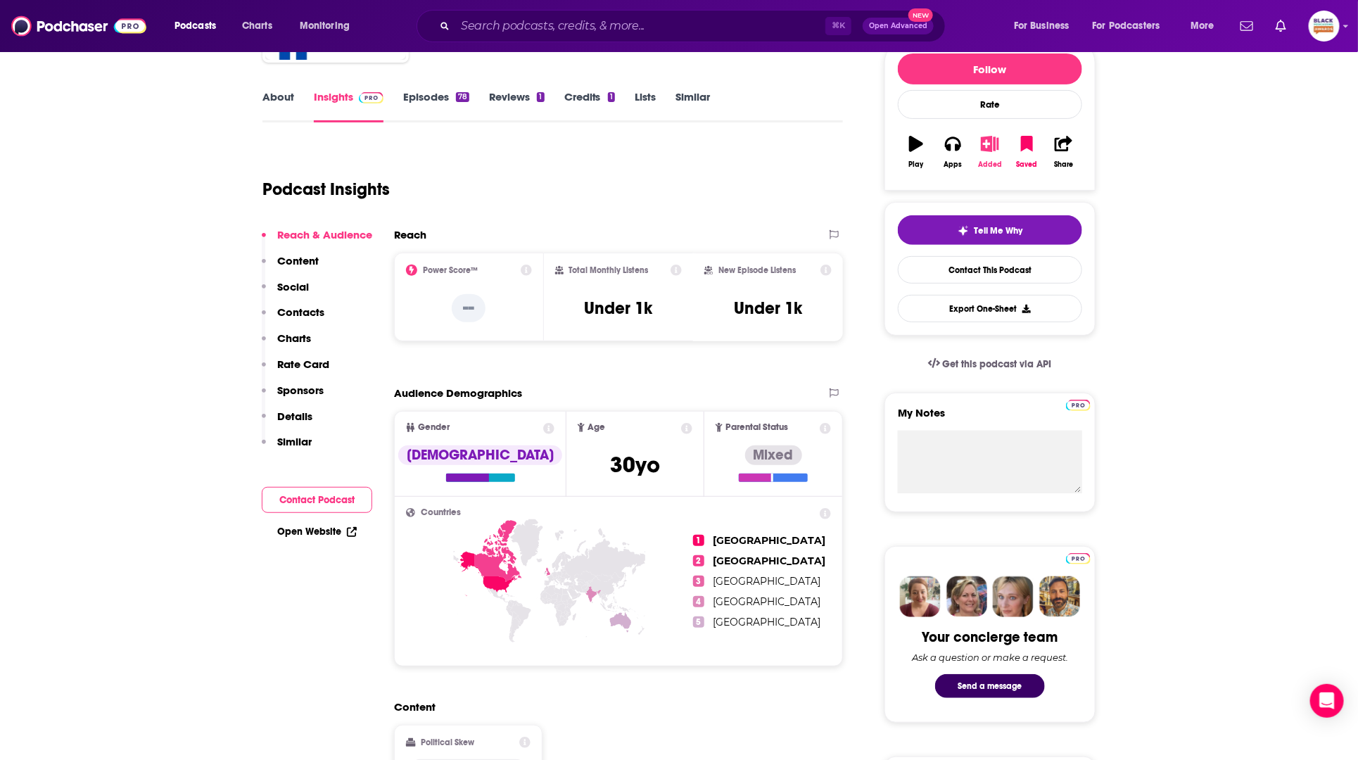
scroll to position [20, 0]
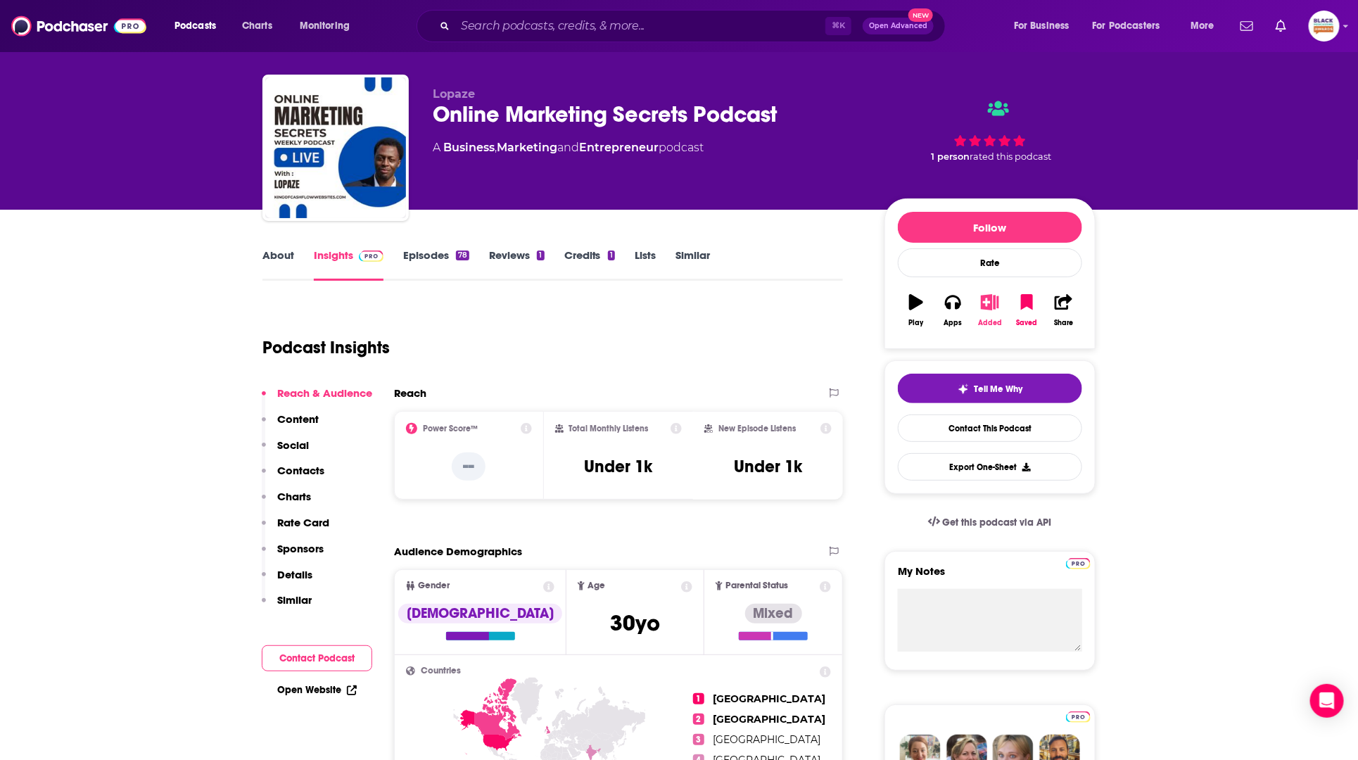
click at [990, 308] on icon "button" at bounding box center [991, 301] width 18 height 15
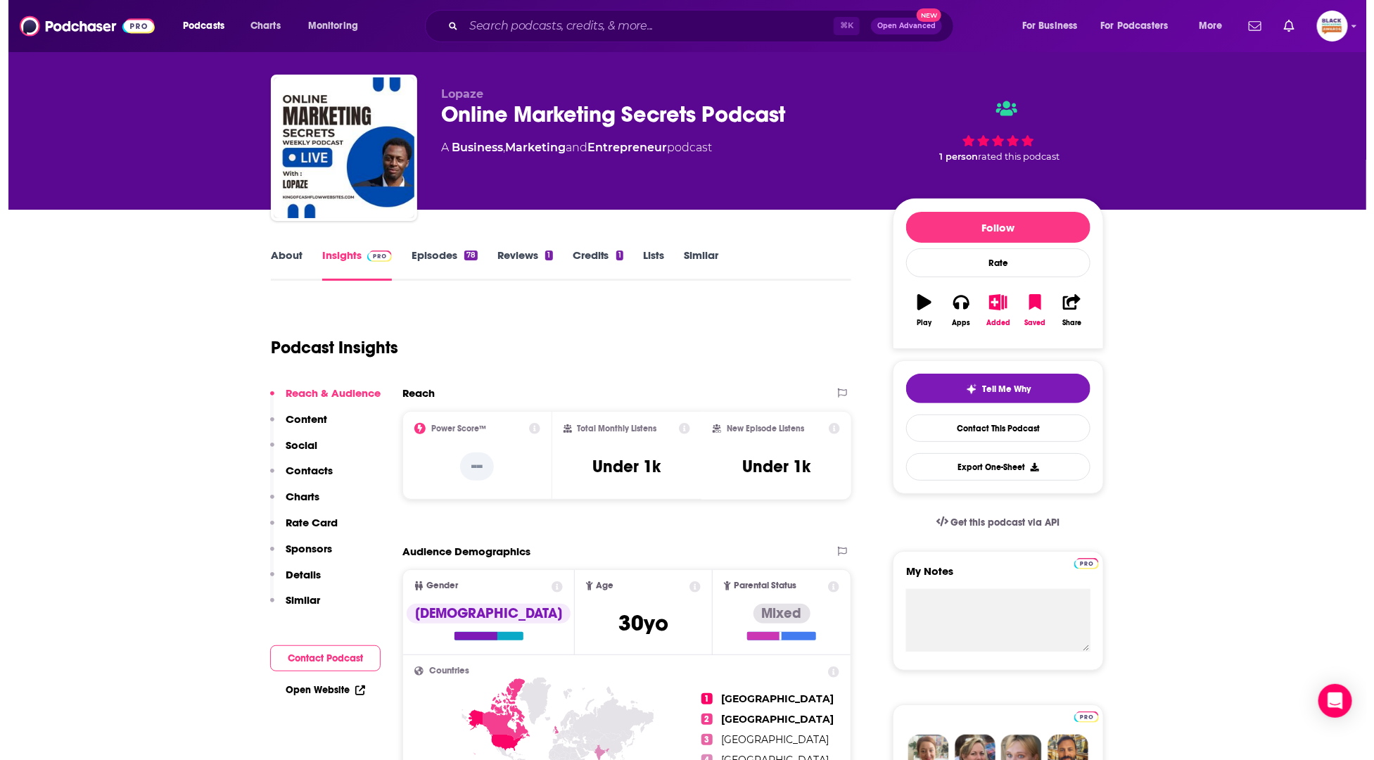
scroll to position [0, 0]
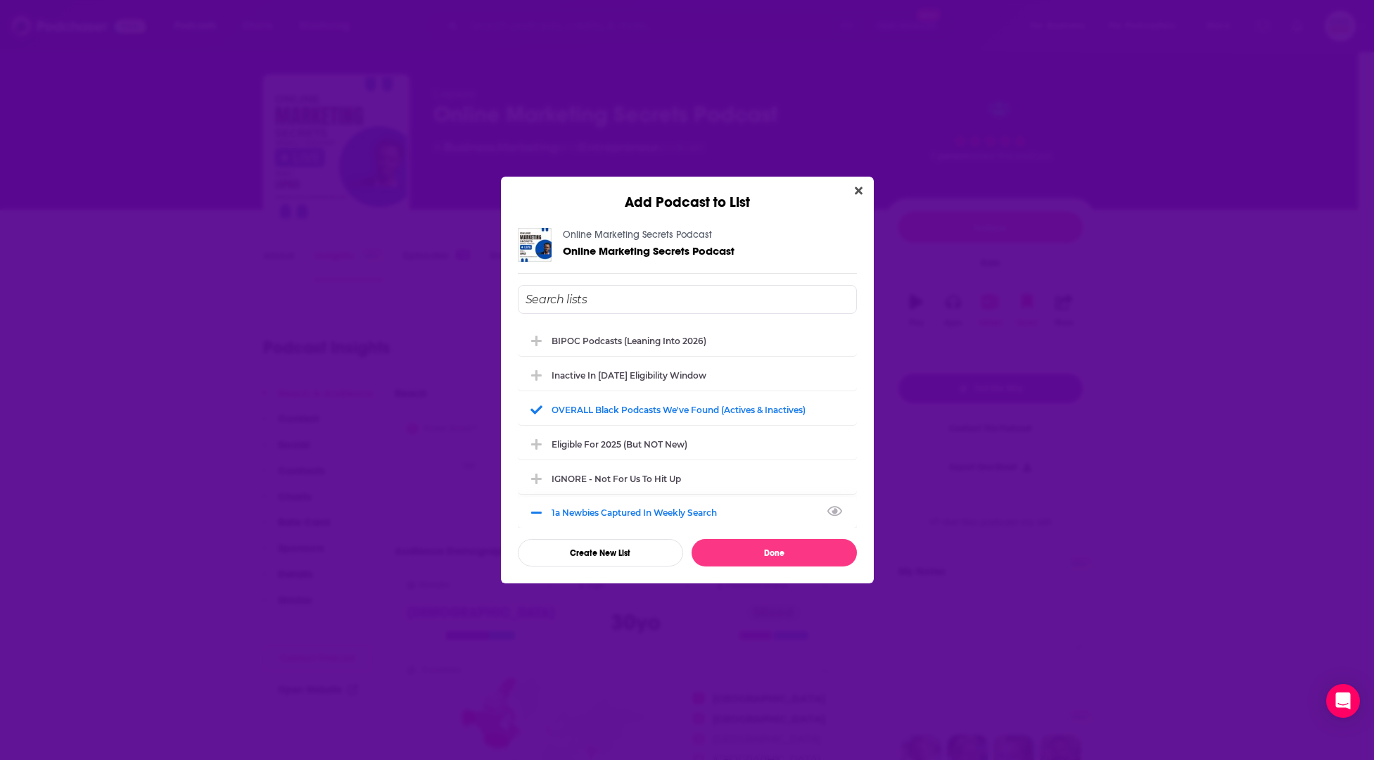
click at [623, 514] on div "1a Newbies captured in weekly search" at bounding box center [639, 512] width 174 height 11
click at [633, 443] on div "Eligible for 2025 (but NOT new)" at bounding box center [624, 443] width 144 height 11
click at [778, 556] on button "Done" at bounding box center [774, 552] width 165 height 27
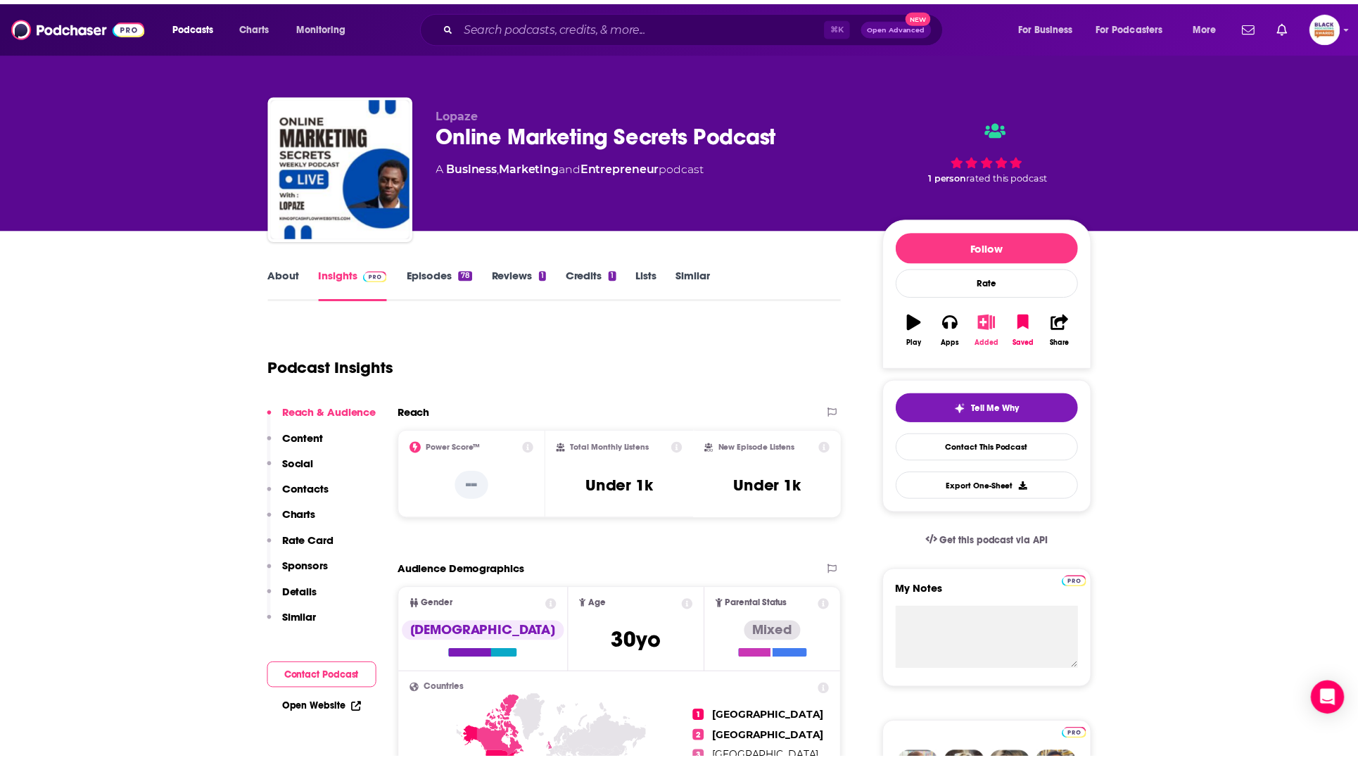
scroll to position [20, 0]
